Goal: Transaction & Acquisition: Book appointment/travel/reservation

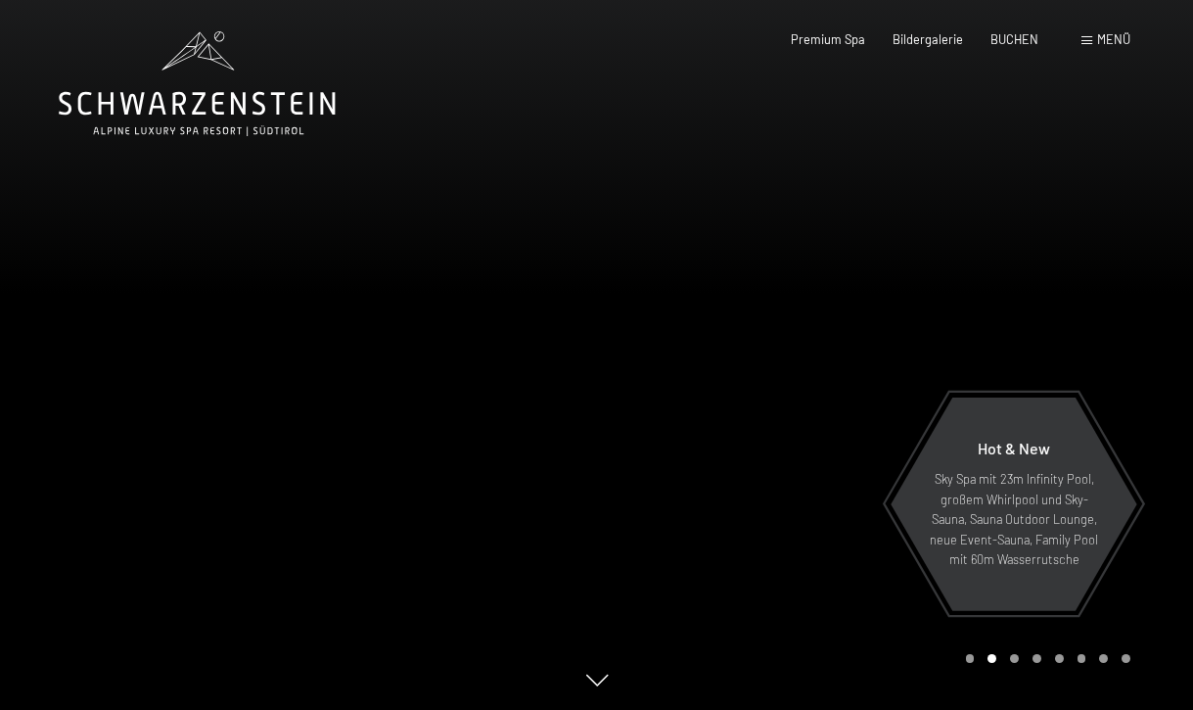
click at [1110, 42] on span "Menü" at bounding box center [1113, 39] width 33 height 16
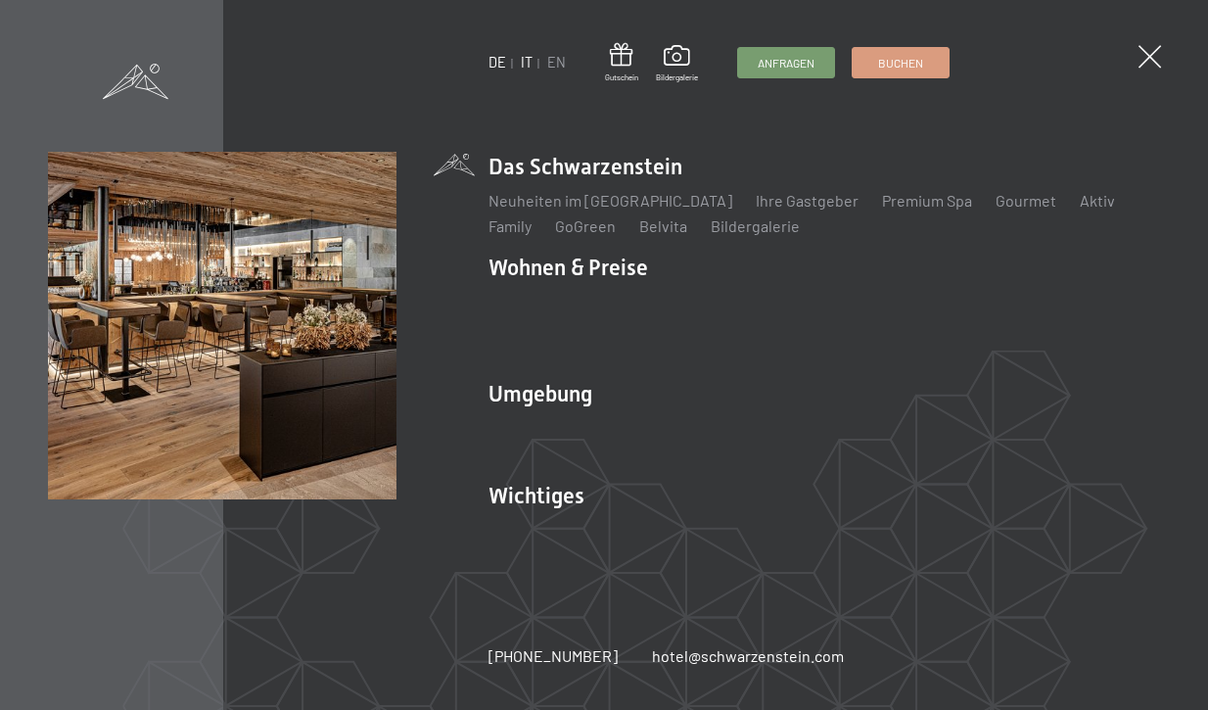
click at [532, 63] on link "IT" at bounding box center [527, 62] width 12 height 17
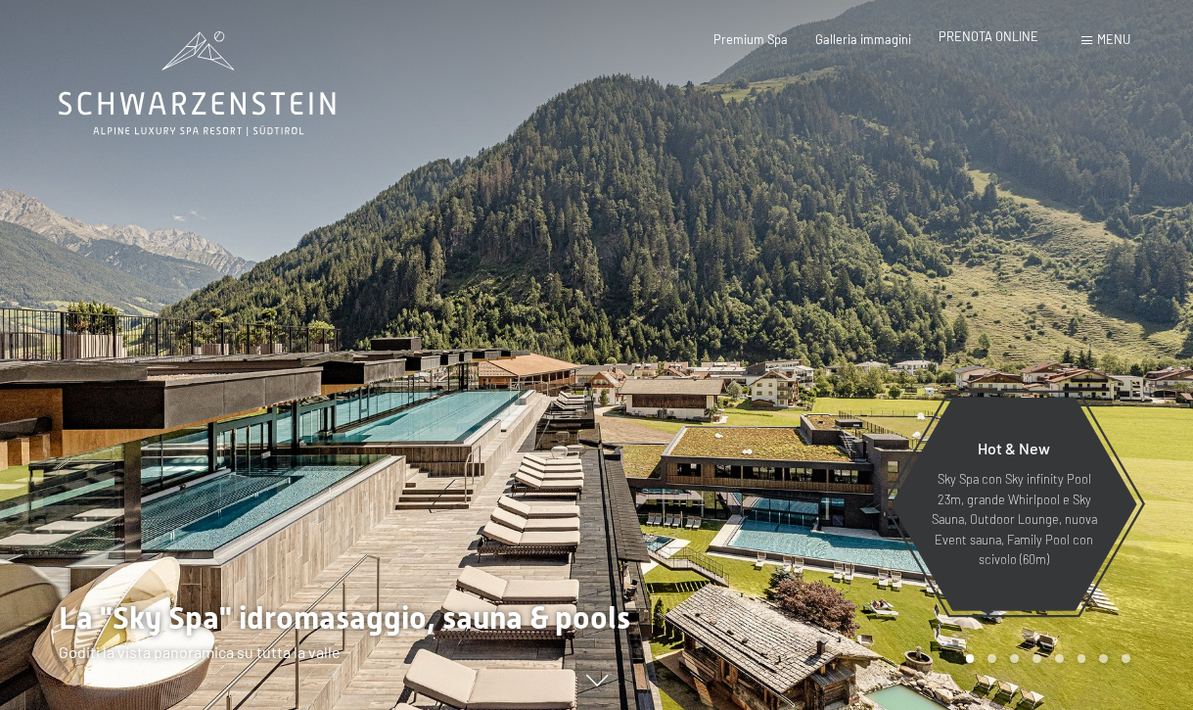
click at [976, 40] on span "PRENOTA ONLINE" at bounding box center [989, 36] width 100 height 16
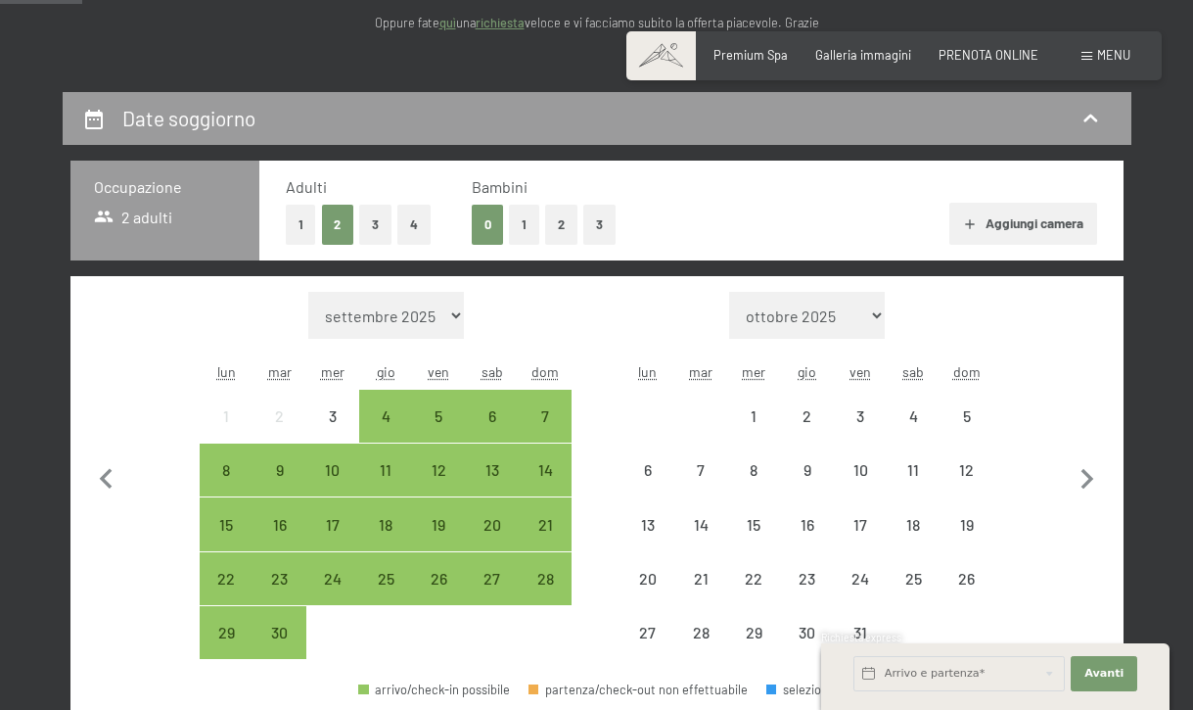
scroll to position [294, 0]
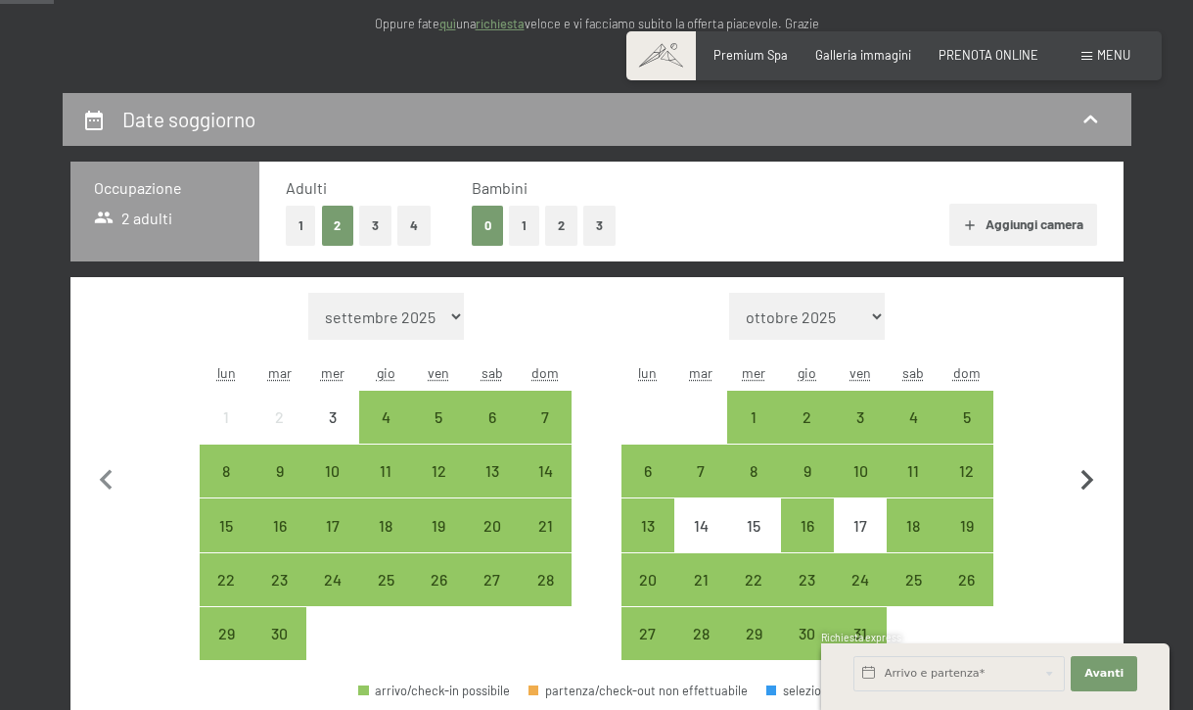
click at [1094, 470] on icon "button" at bounding box center [1087, 480] width 41 height 41
select select "2025-10-01"
select select "2025-11-01"
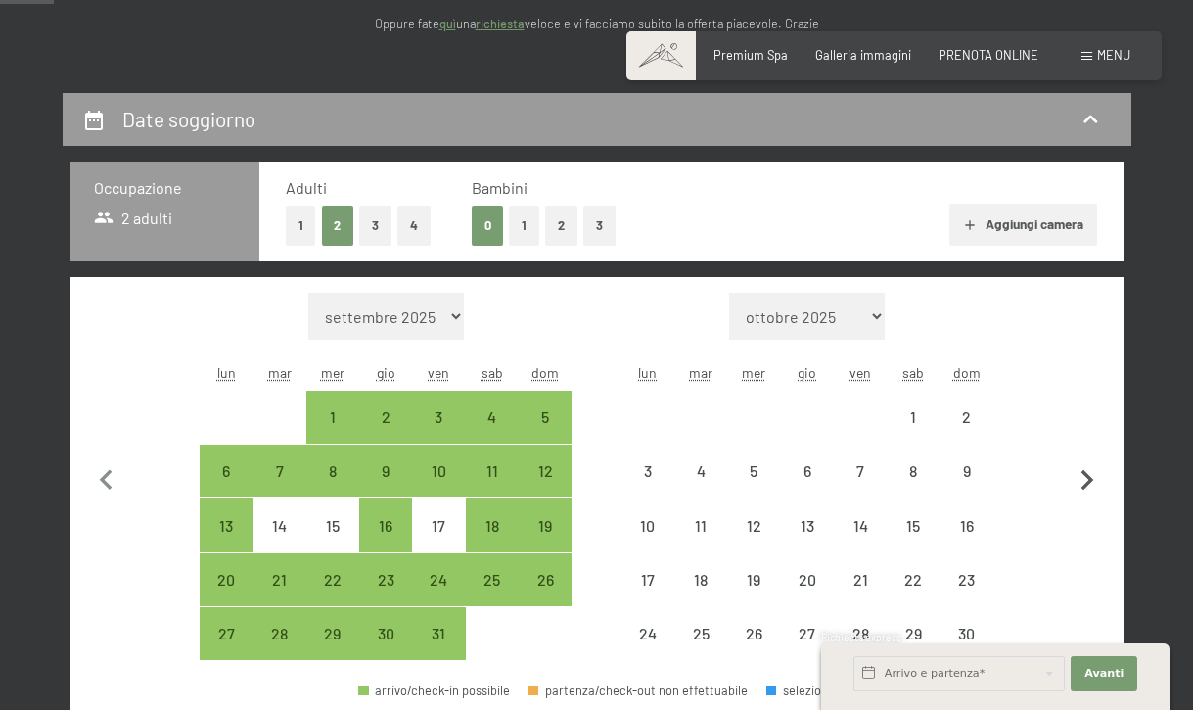
click at [1094, 470] on icon "button" at bounding box center [1087, 480] width 41 height 41
select select "2025-11-01"
select select "2025-12-01"
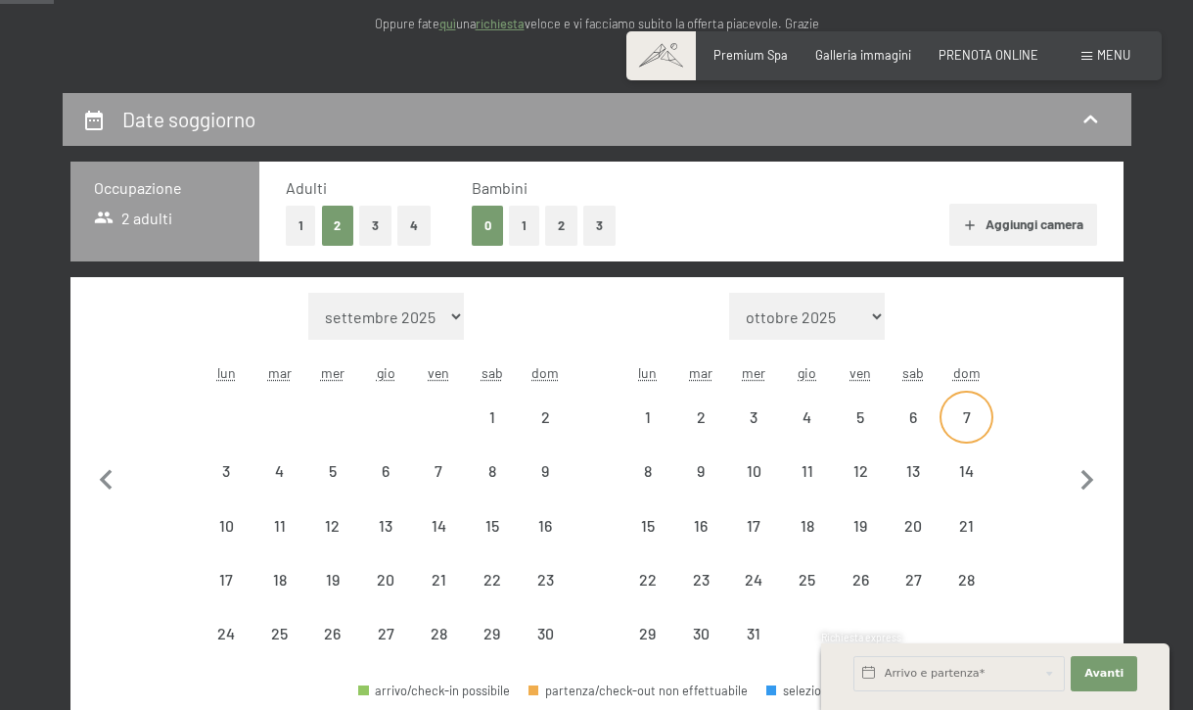
select select "2025-11-01"
select select "2025-12-01"
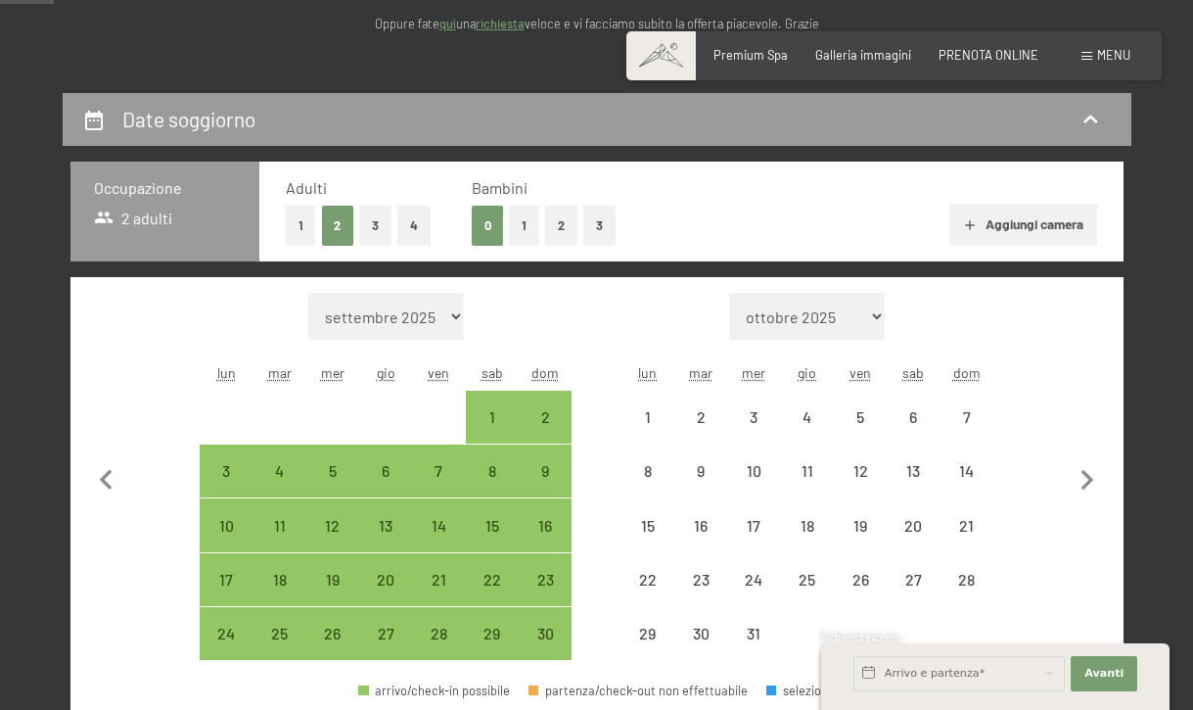
select select "2025-11-01"
select select "2025-12-01"
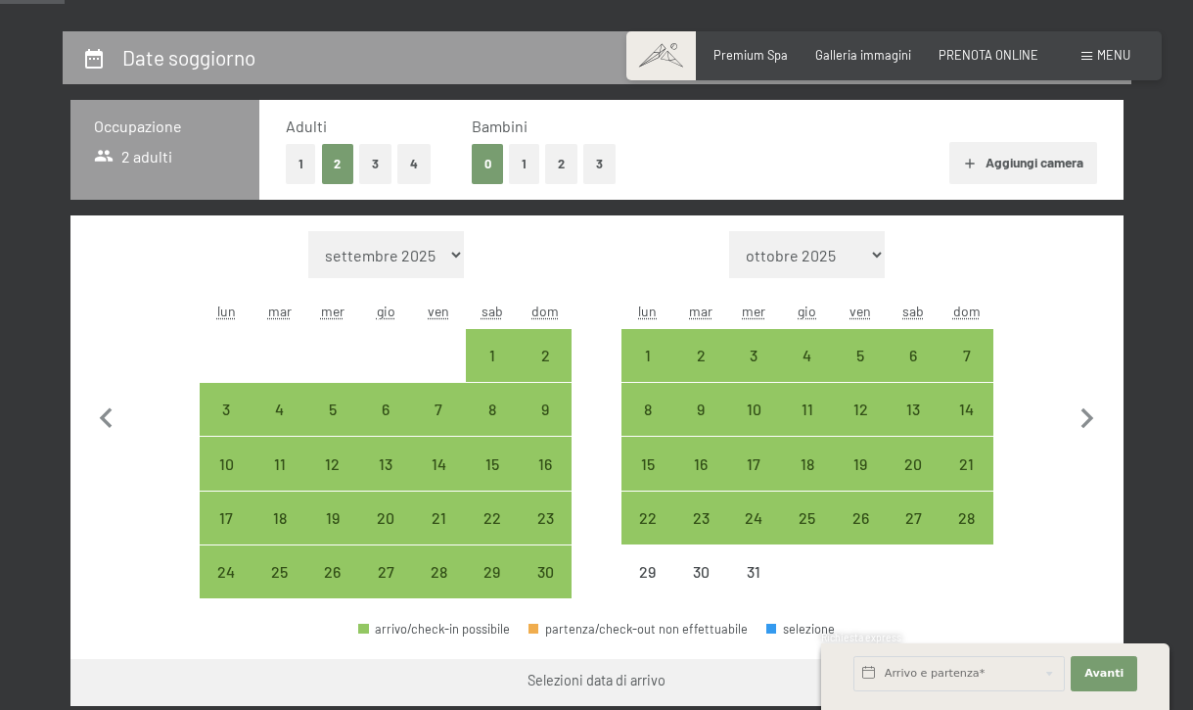
scroll to position [392, 0]
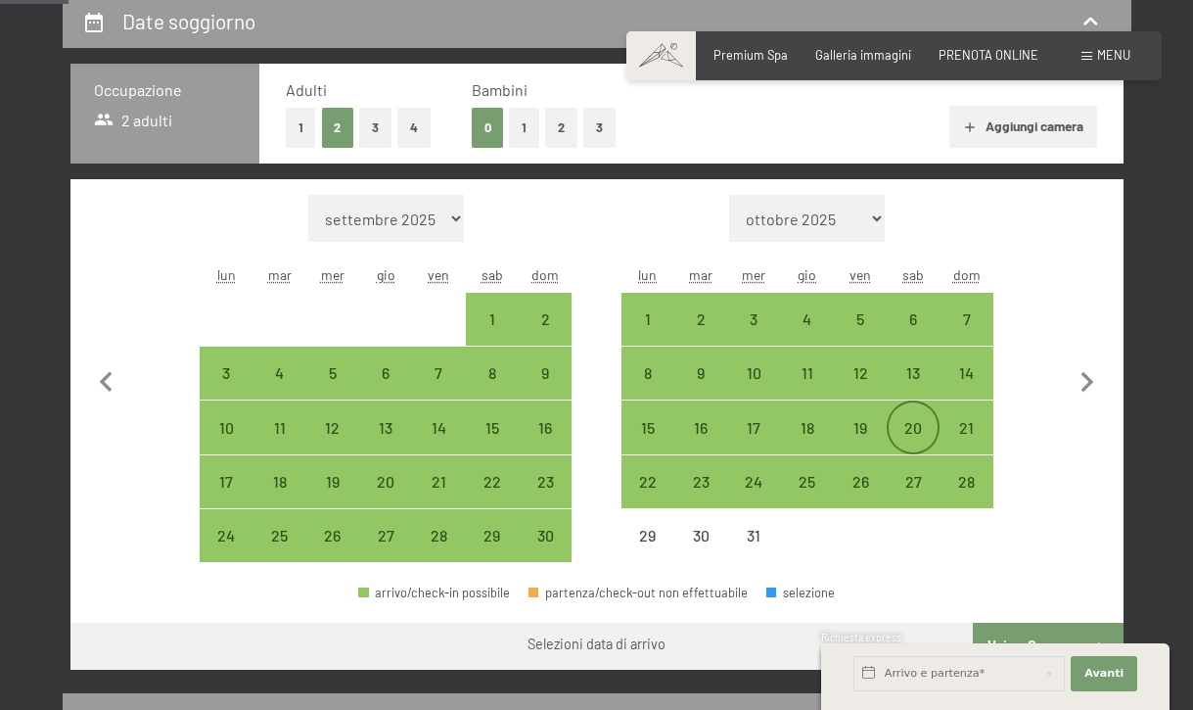
click at [919, 434] on div "20" at bounding box center [913, 444] width 49 height 49
select select "2025-11-01"
select select "2025-12-01"
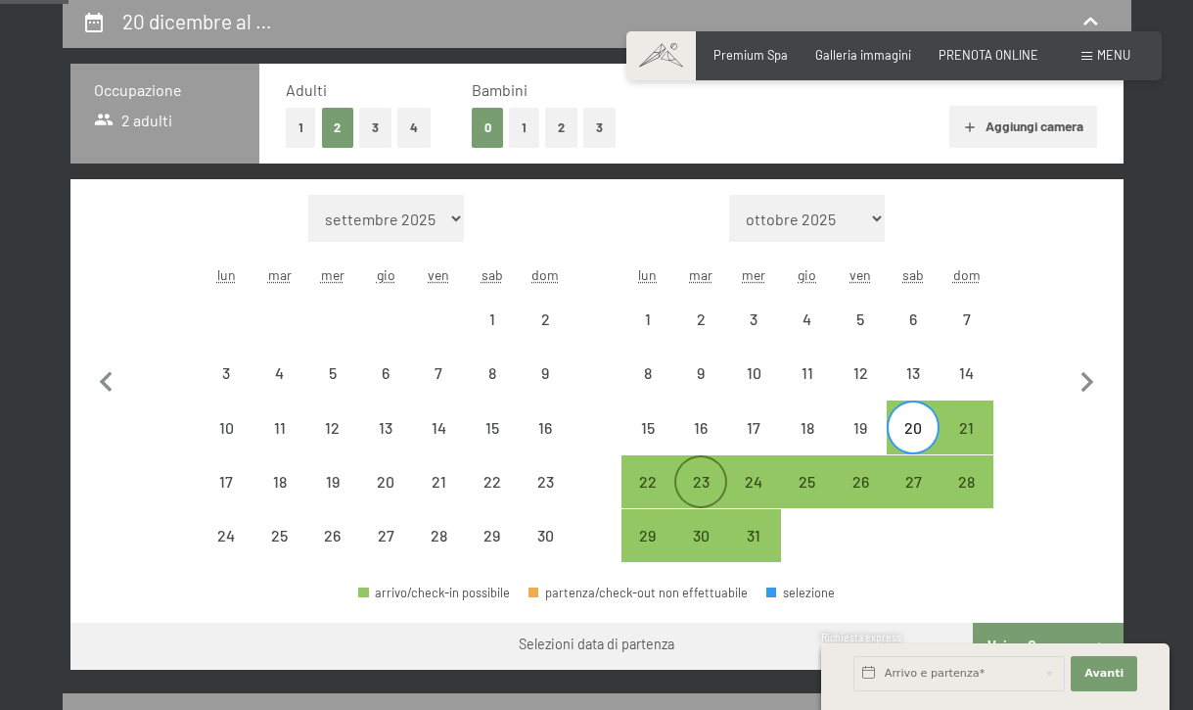
click at [687, 474] on div "23" at bounding box center [700, 498] width 49 height 49
select select "2025-11-01"
select select "2025-12-01"
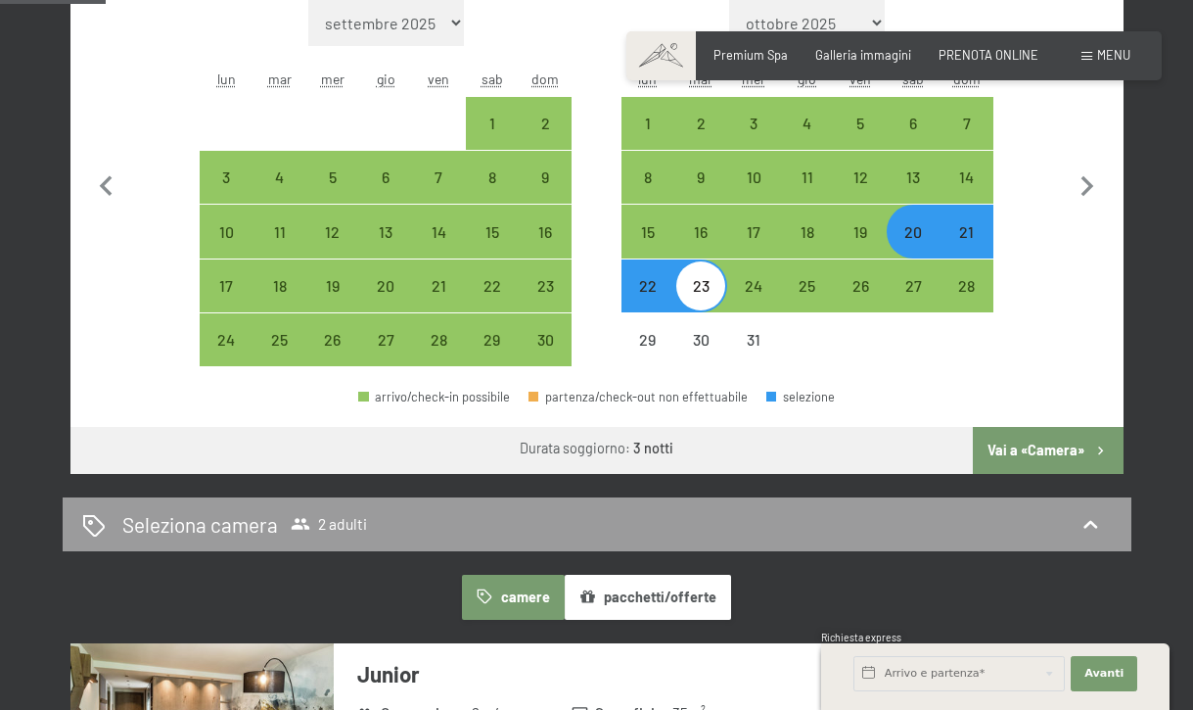
click at [1059, 454] on button "Vai a «Camera»" at bounding box center [1048, 450] width 150 height 47
select select "2025-11-01"
select select "2025-12-01"
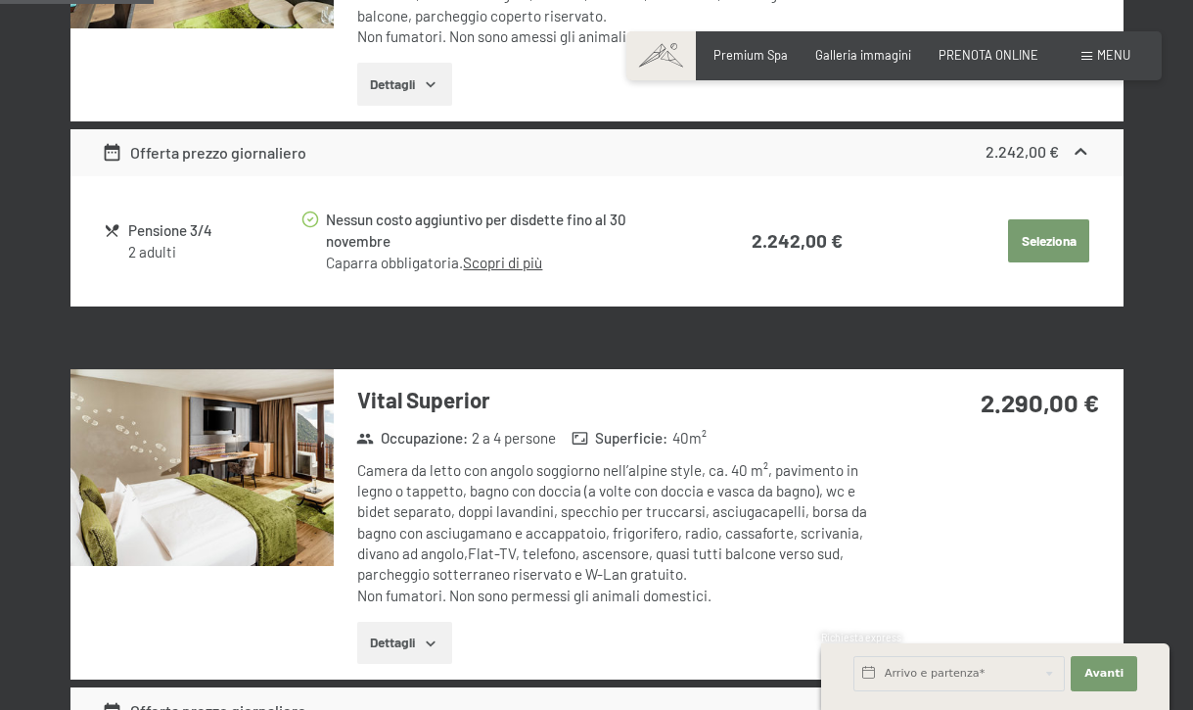
scroll to position [387, 0]
